Goal: Task Accomplishment & Management: Complete application form

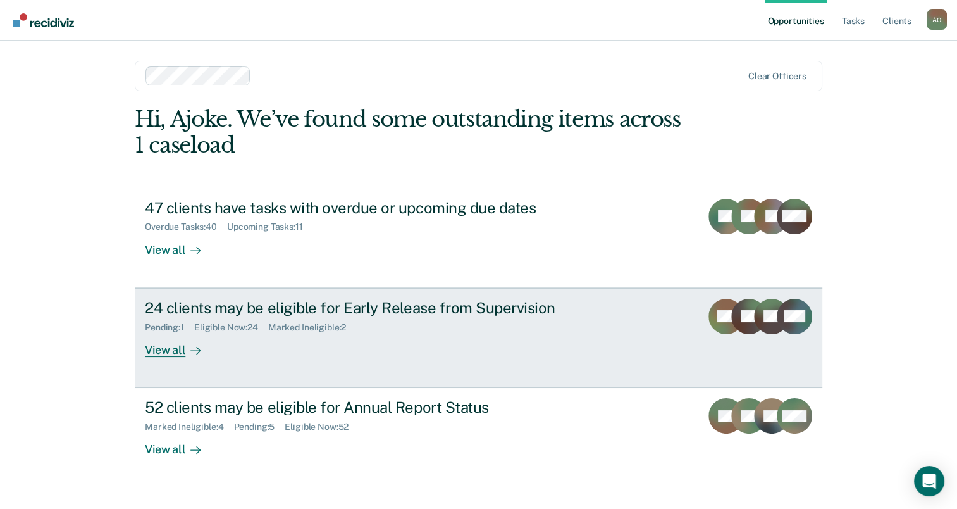
click at [149, 347] on div "View all" at bounding box center [180, 344] width 71 height 25
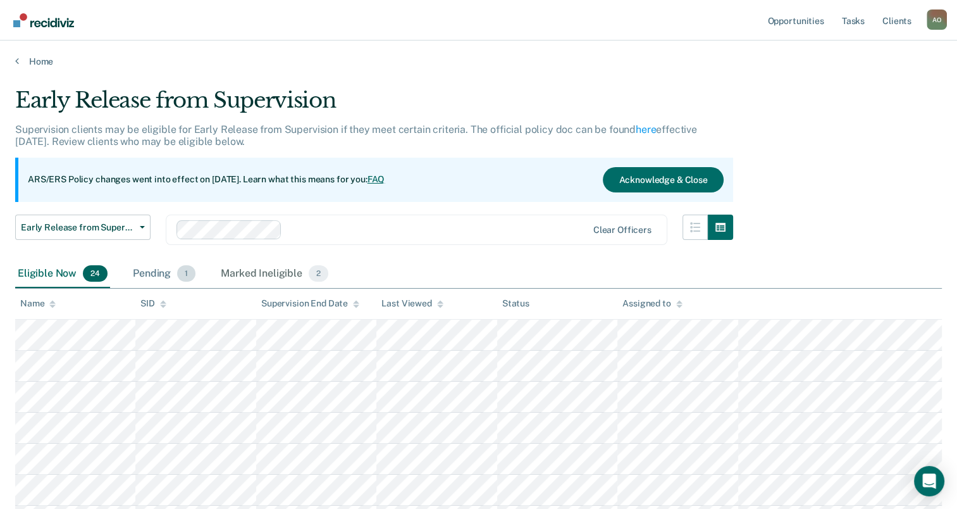
click at [147, 271] on div "Pending 1" at bounding box center [164, 274] width 68 height 28
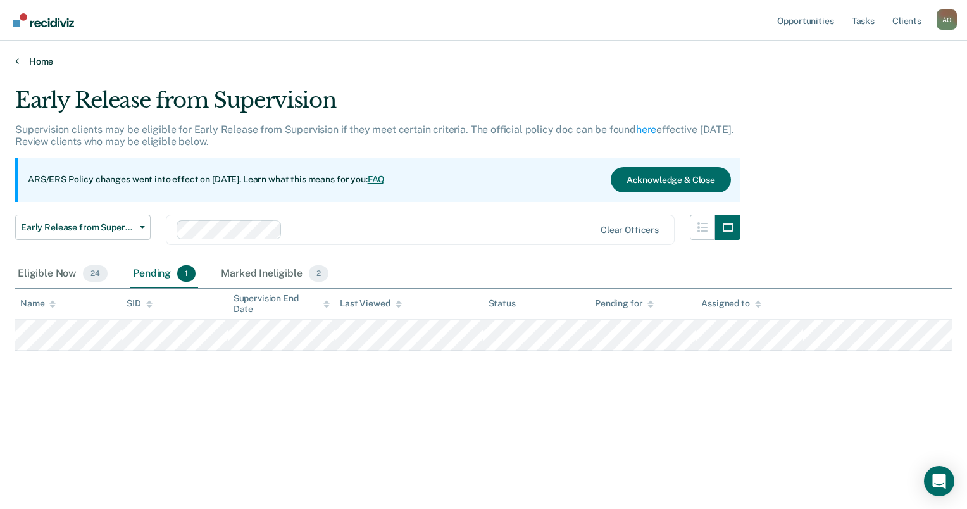
click at [20, 62] on link "Home" at bounding box center [483, 61] width 937 height 11
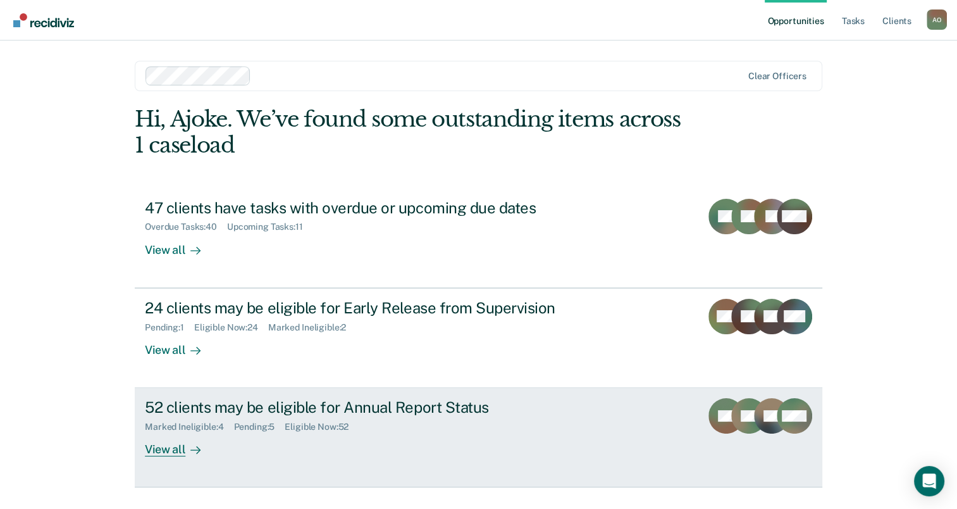
click at [155, 441] on div "View all" at bounding box center [180, 444] width 71 height 25
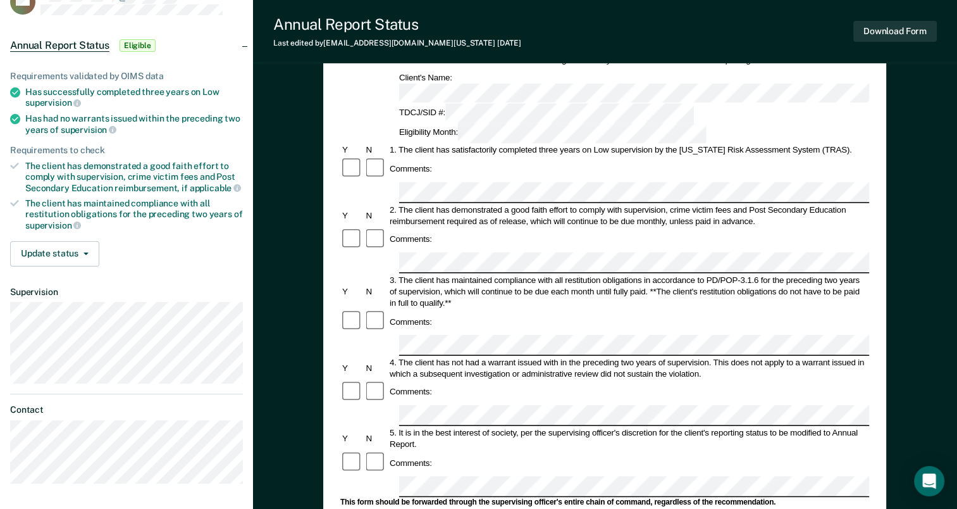
scroll to position [63, 0]
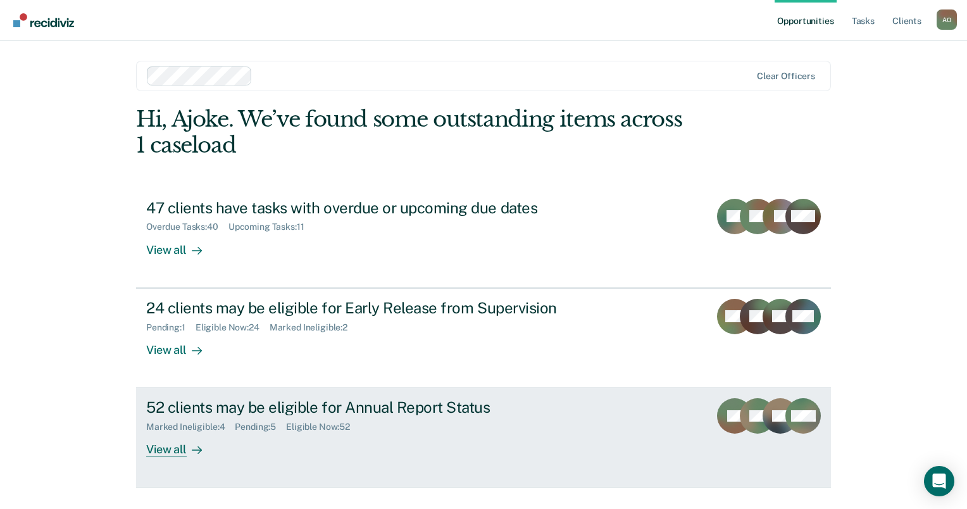
click at [196, 402] on div "52 clients may be eligible for Annual Report Status" at bounding box center [368, 407] width 444 height 18
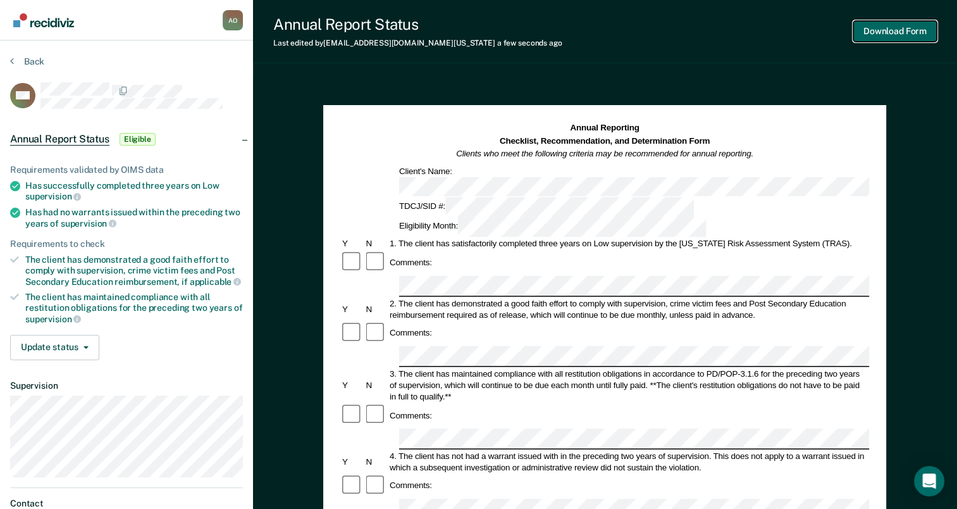
click at [901, 29] on button "Download Form" at bounding box center [896, 31] width 84 height 21
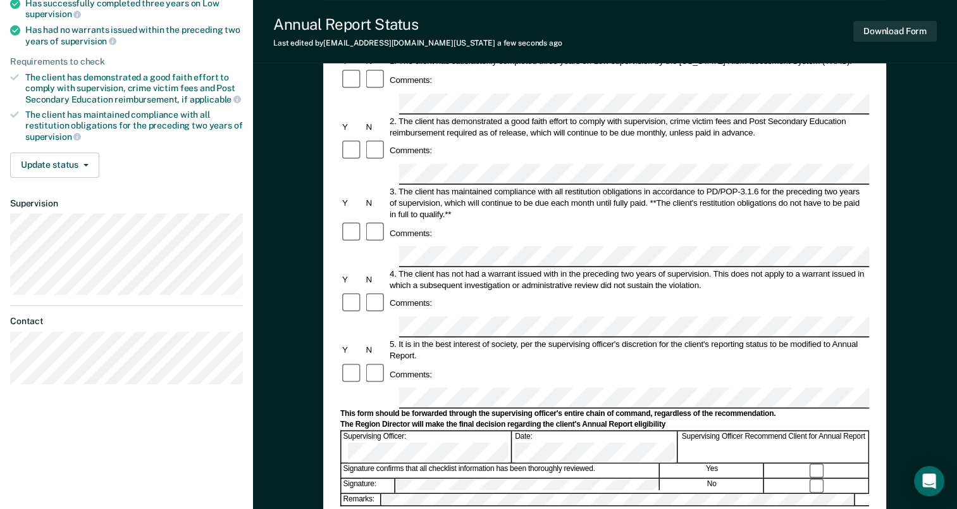
scroll to position [190, 0]
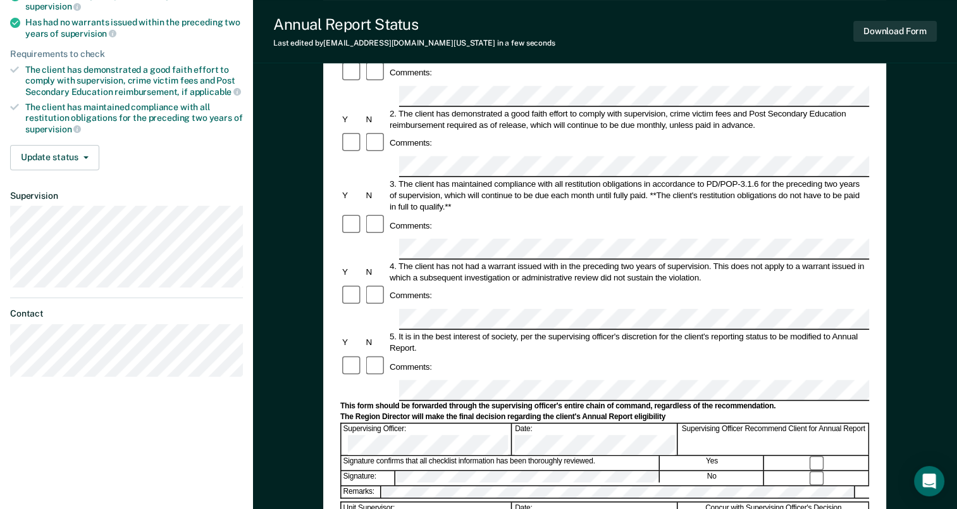
click at [507, 499] on div at bounding box center [604, 500] width 529 height 3
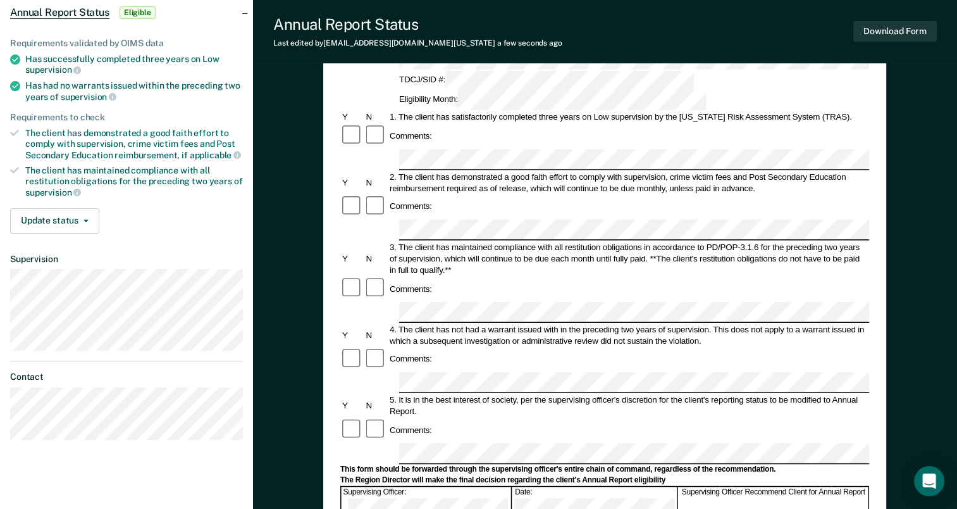
scroll to position [0, 0]
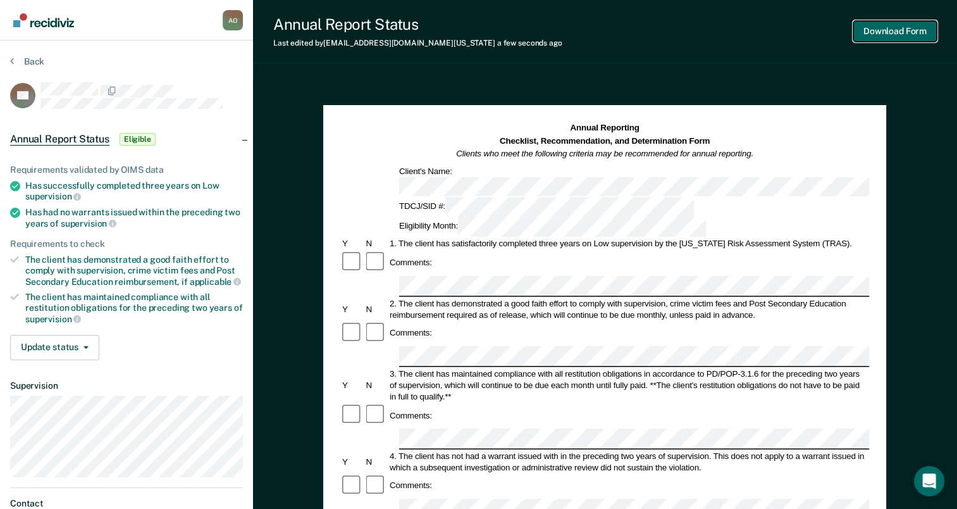
click at [908, 30] on button "Download Form" at bounding box center [896, 31] width 84 height 21
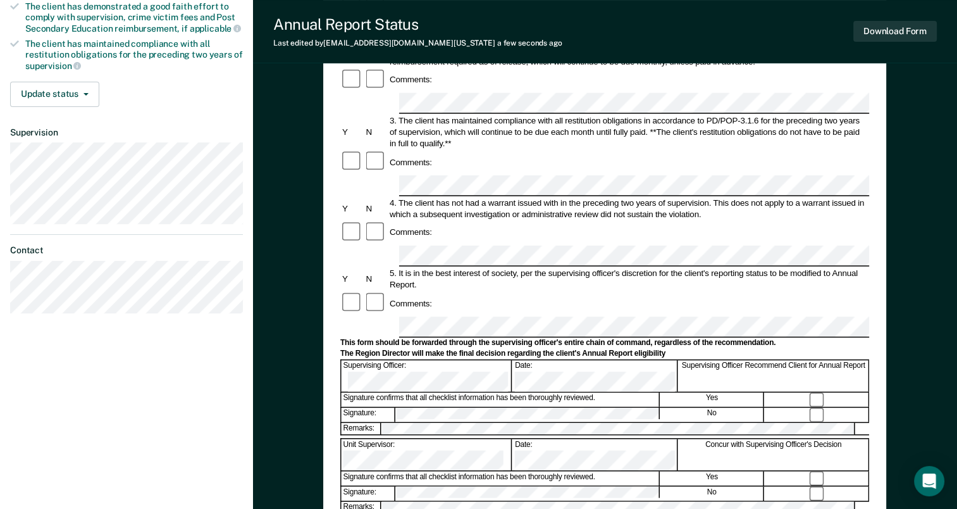
scroll to position [316, 0]
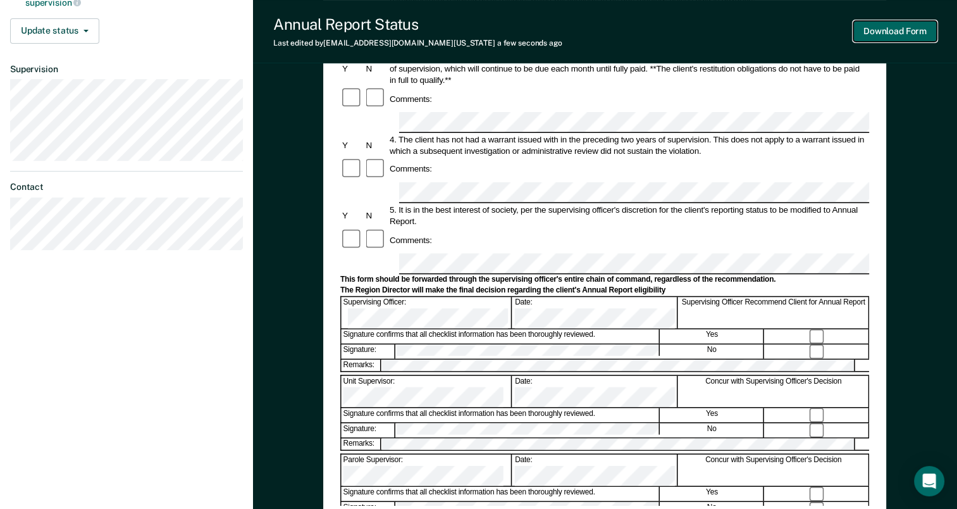
click at [901, 34] on button "Download Form" at bounding box center [896, 31] width 84 height 21
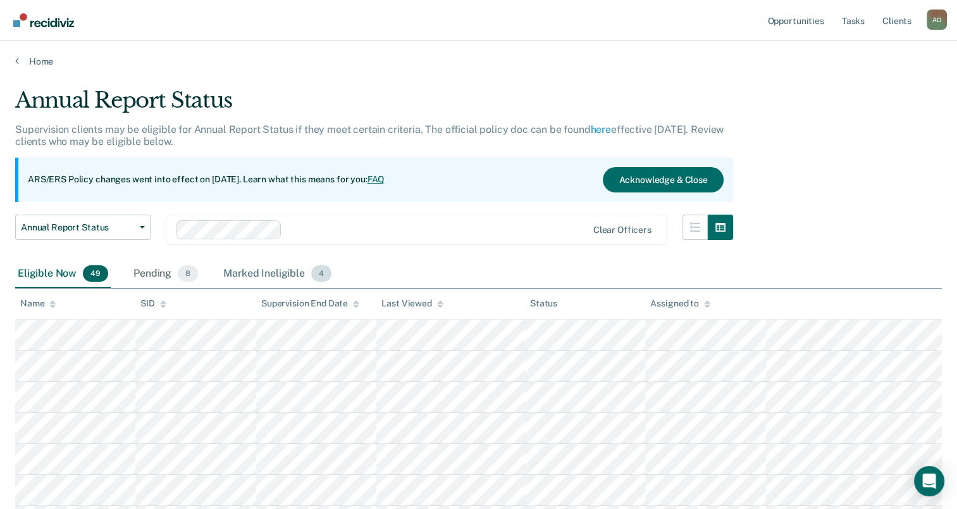
click at [278, 272] on div "Marked Ineligible 4" at bounding box center [277, 274] width 113 height 28
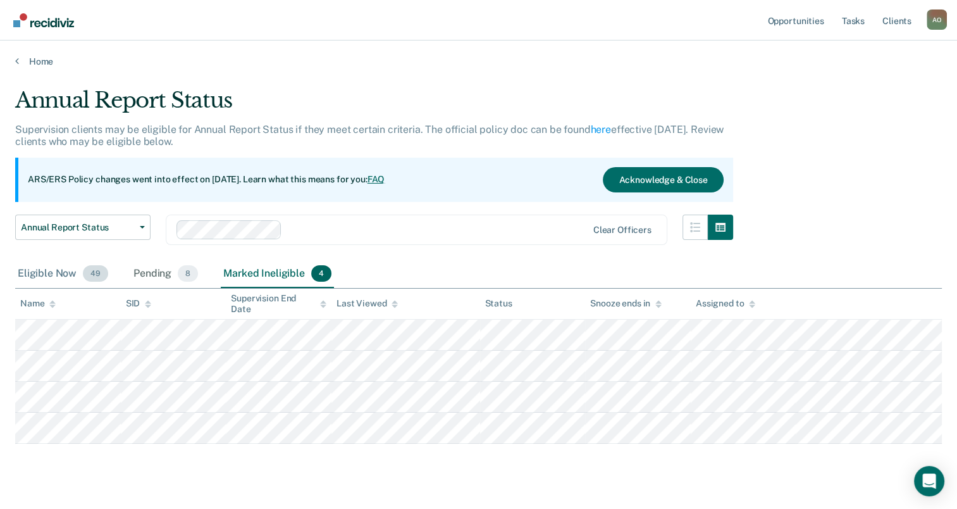
click at [27, 268] on div "Eligible Now 49" at bounding box center [63, 274] width 96 height 28
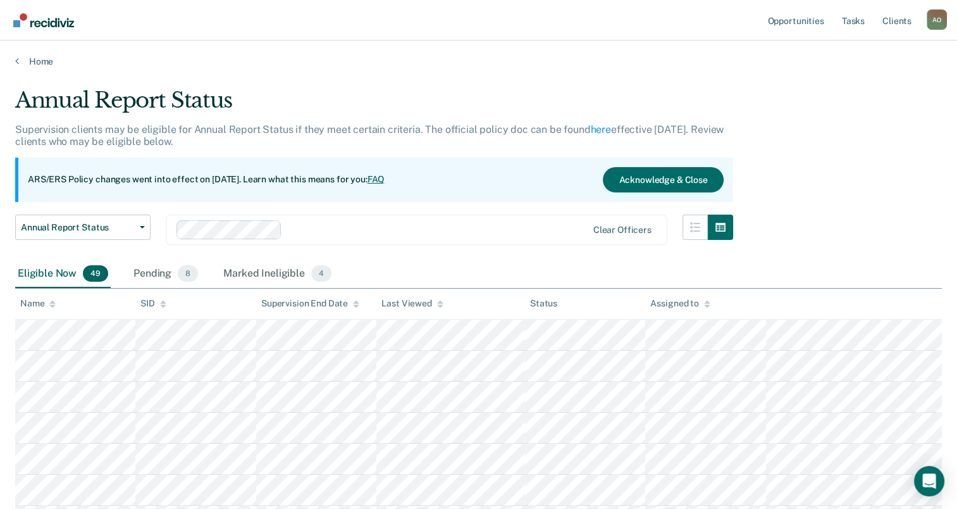
click at [17, 53] on div "Home" at bounding box center [478, 53] width 957 height 27
click at [20, 61] on link "Home" at bounding box center [478, 61] width 927 height 11
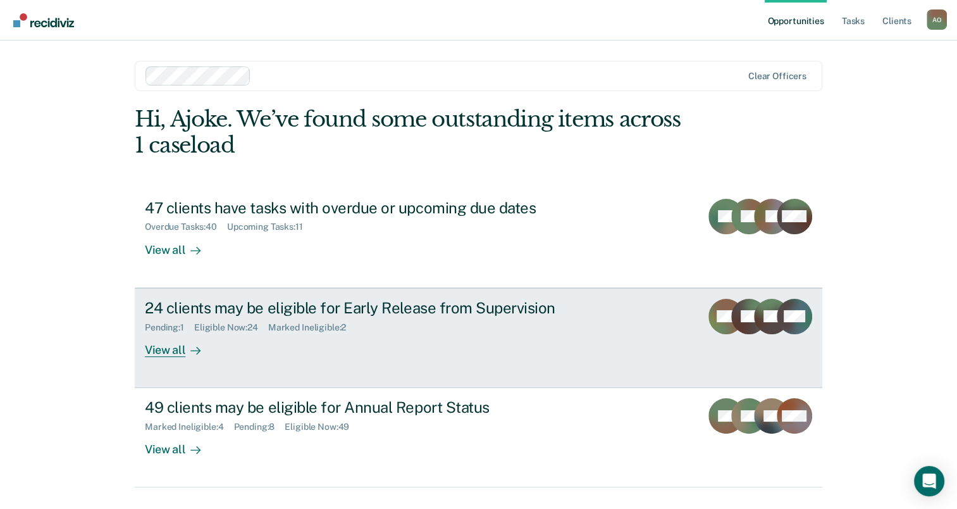
click at [165, 356] on div "View all" at bounding box center [180, 344] width 71 height 25
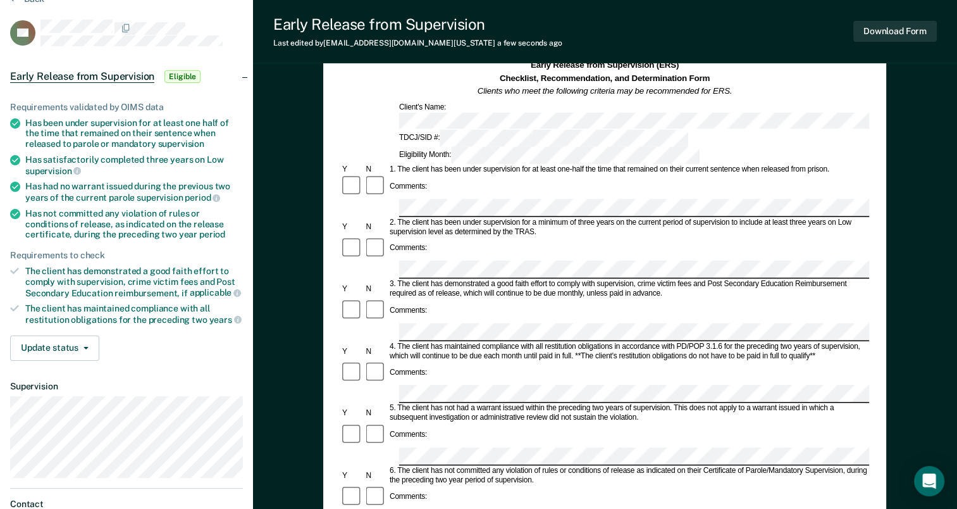
scroll to position [63, 0]
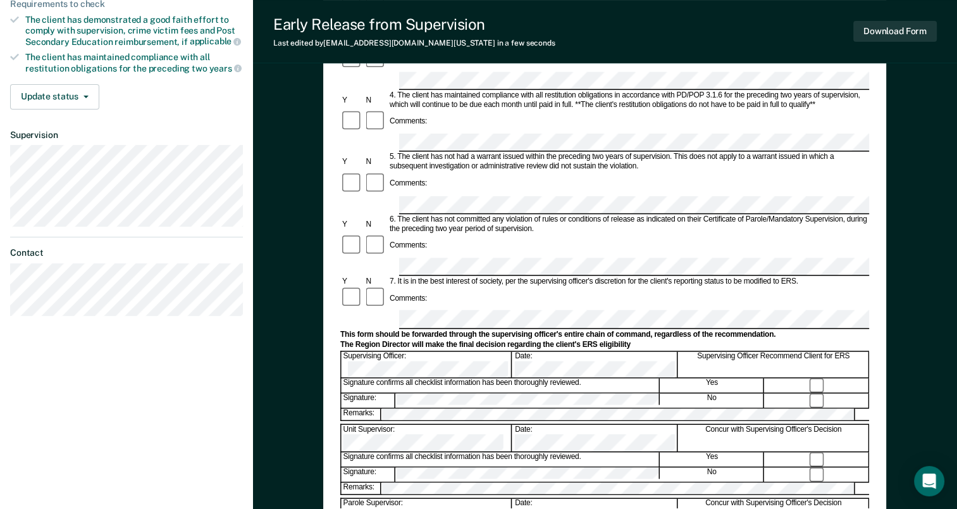
scroll to position [316, 0]
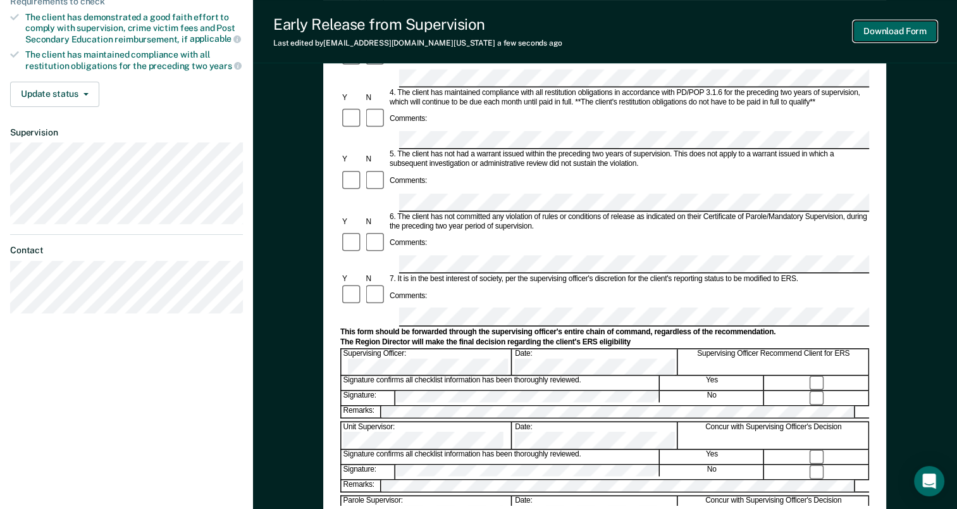
click at [882, 34] on button "Download Form" at bounding box center [896, 31] width 84 height 21
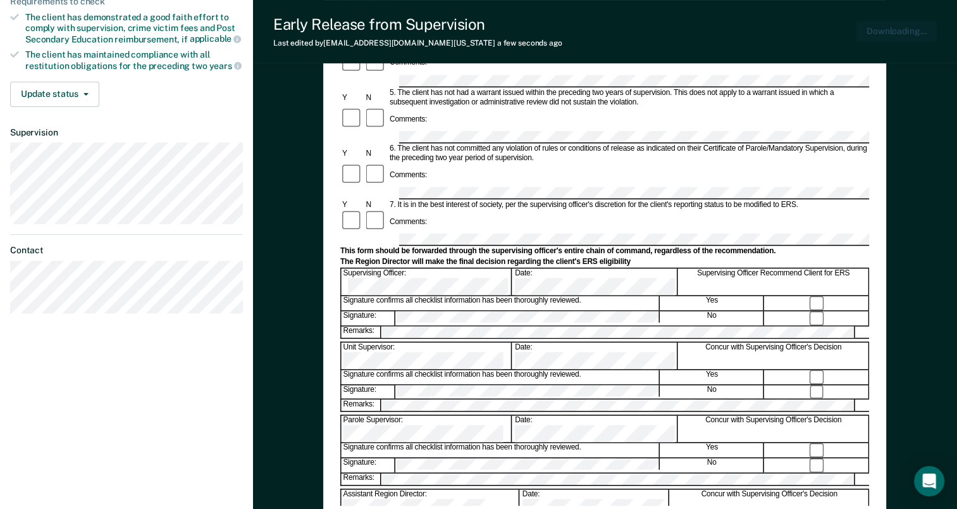
scroll to position [0, 0]
